Goal: Task Accomplishment & Management: Use online tool/utility

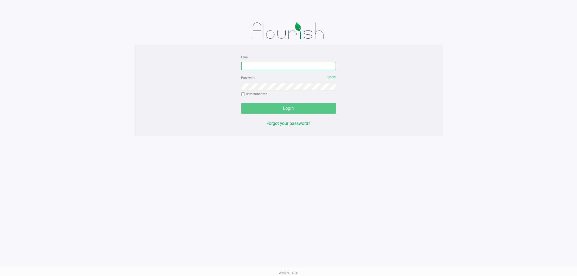
click at [256, 63] on input "Email" at bounding box center [288, 66] width 95 height 8
type input "[EMAIL_ADDRESS][DOMAIN_NAME]"
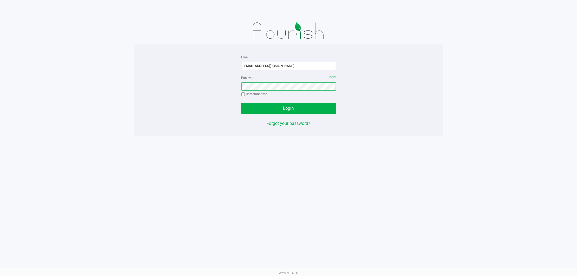
click at [241, 103] on button "Login" at bounding box center [288, 108] width 95 height 11
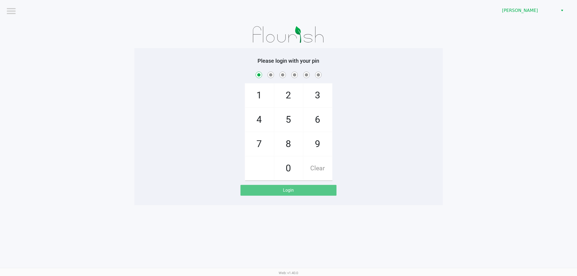
checkbox input "true"
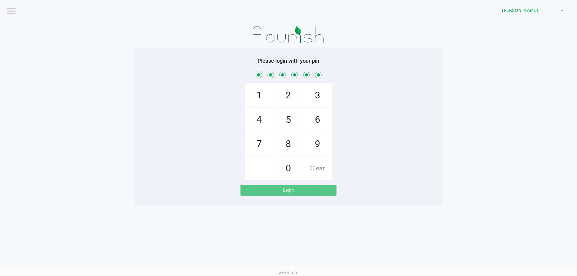
checkbox input "true"
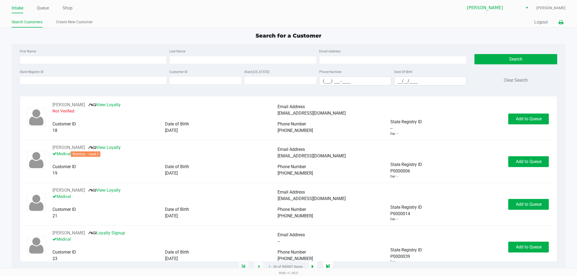
click at [562, 23] on icon at bounding box center [561, 23] width 5 height 4
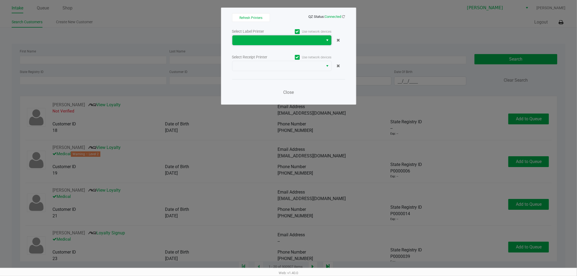
click at [241, 37] on span at bounding box center [278, 40] width 91 height 10
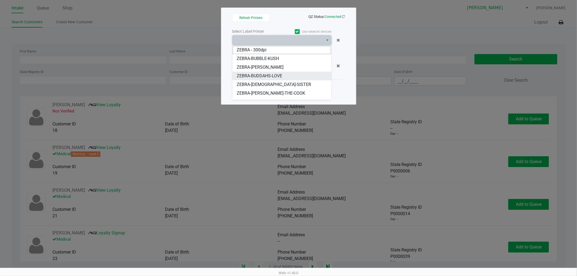
click at [255, 76] on span "ZEBRA-BUDDAHS-LOVE" at bounding box center [259, 76] width 45 height 6
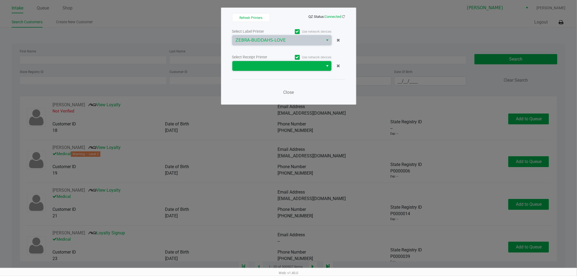
click at [269, 69] on span at bounding box center [278, 66] width 85 height 6
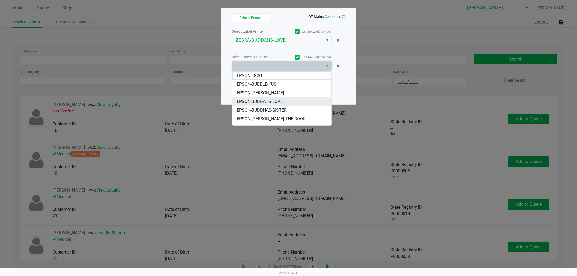
click at [260, 99] on span "EPSON-BUDDAHS-LOVE" at bounding box center [260, 102] width 46 height 6
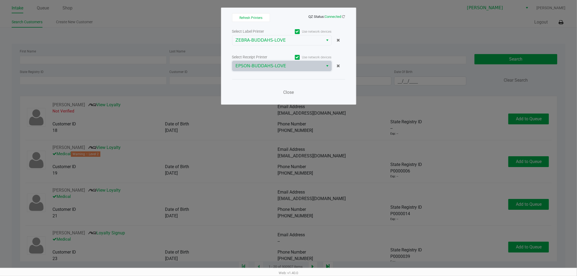
click at [261, 96] on div "Close" at bounding box center [288, 89] width 113 height 20
click at [286, 91] on span "Close" at bounding box center [288, 92] width 11 height 5
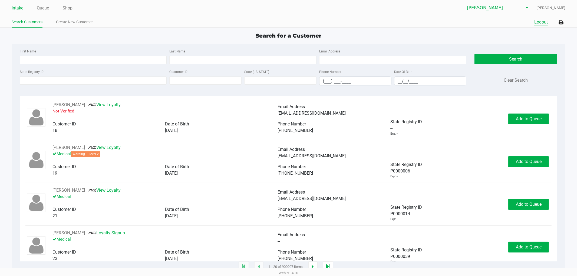
click at [542, 25] on button "Logout" at bounding box center [542, 22] width 14 height 6
